Goal: Information Seeking & Learning: Check status

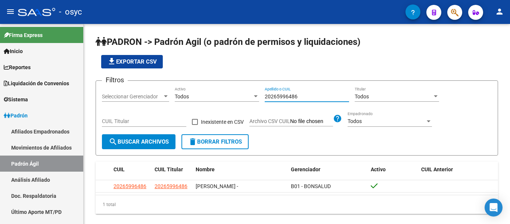
scroll to position [15, 0]
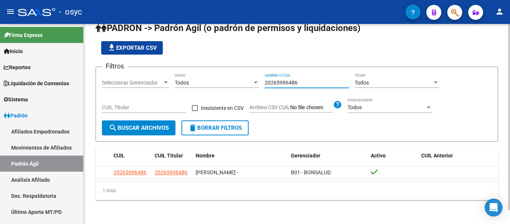
click at [281, 80] on input "20265996486" at bounding box center [307, 83] width 84 height 6
paste input "30160693"
click at [162, 127] on span "search Buscar Archivos" at bounding box center [139, 127] width 60 height 7
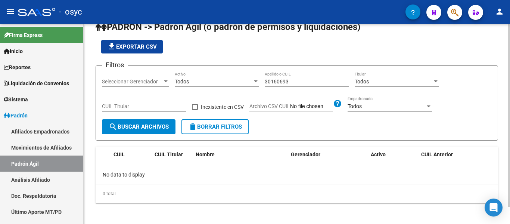
click at [292, 85] on div "30160693 Apellido o CUIL" at bounding box center [307, 79] width 84 height 15
click at [293, 83] on input "30160693" at bounding box center [307, 81] width 84 height 6
paste input "25452456"
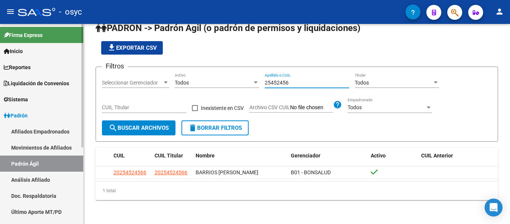
type input "25452456"
drag, startPoint x: 300, startPoint y: 81, endPoint x: 220, endPoint y: 83, distance: 79.2
click at [220, 83] on div "Filtros Seleccionar Gerenciador Seleccionar Gerenciador Todos Activo 25452456 A…" at bounding box center [297, 96] width 390 height 47
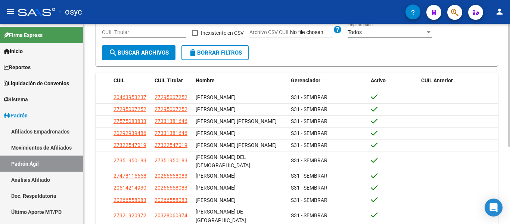
scroll to position [126, 0]
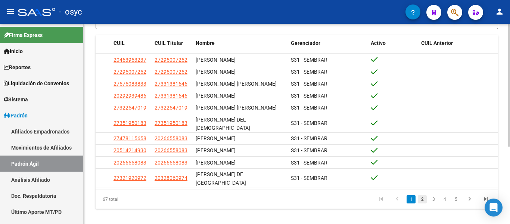
click at [421, 195] on link "2" at bounding box center [422, 199] width 9 height 8
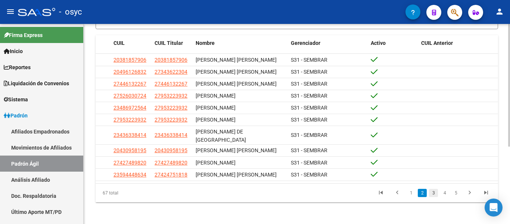
click at [432, 191] on link "3" at bounding box center [433, 193] width 9 height 8
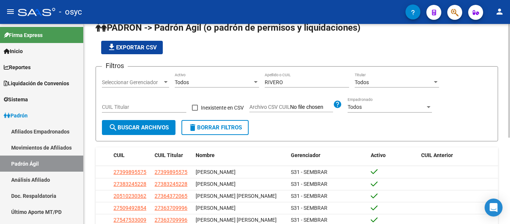
scroll to position [14, 0]
click at [309, 83] on input "RIVERO" at bounding box center [307, 82] width 84 height 6
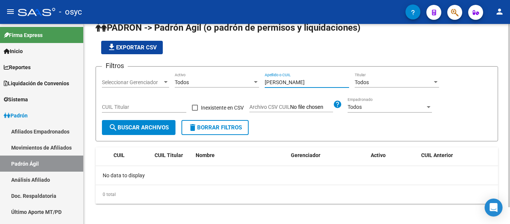
drag, startPoint x: 300, startPoint y: 85, endPoint x: 254, endPoint y: 84, distance: 45.9
click at [254, 84] on div "Filtros Seleccionar Gerenciador Seleccionar Gerenciador Todos Activo [PERSON_NA…" at bounding box center [297, 95] width 390 height 47
paste input "30160693"
type input "30160693"
click at [161, 125] on span "search Buscar Archivos" at bounding box center [139, 127] width 60 height 7
